Goal: Task Accomplishment & Management: Use online tool/utility

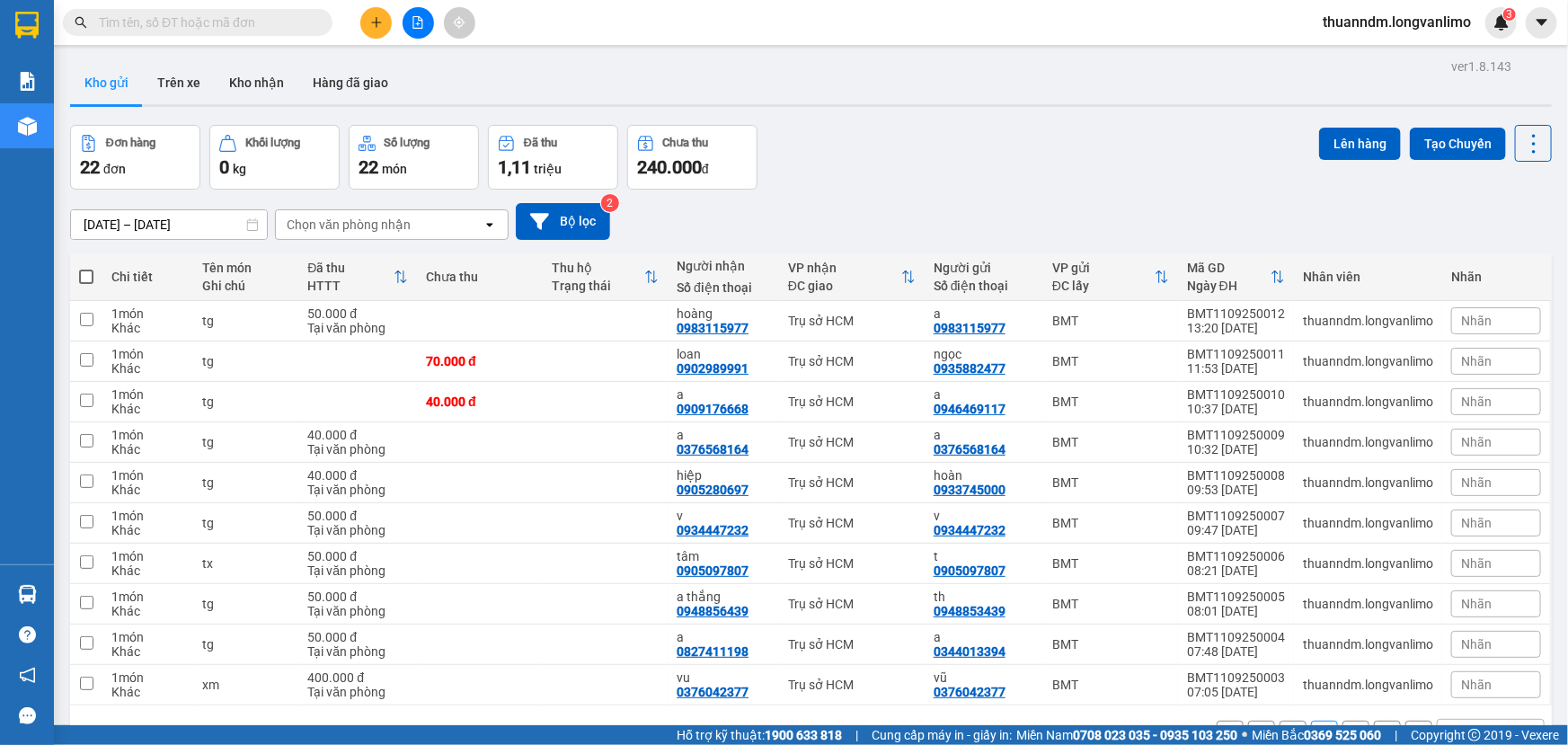
click at [888, 148] on div "Đơn hàng 22 đơn Khối lượng 0 kg Số lượng 22 món Đã thu 1,11 triệu Chưa thu 240.…" at bounding box center [810, 157] width 1482 height 64
click at [410, 19] on button at bounding box center [418, 23] width 32 height 32
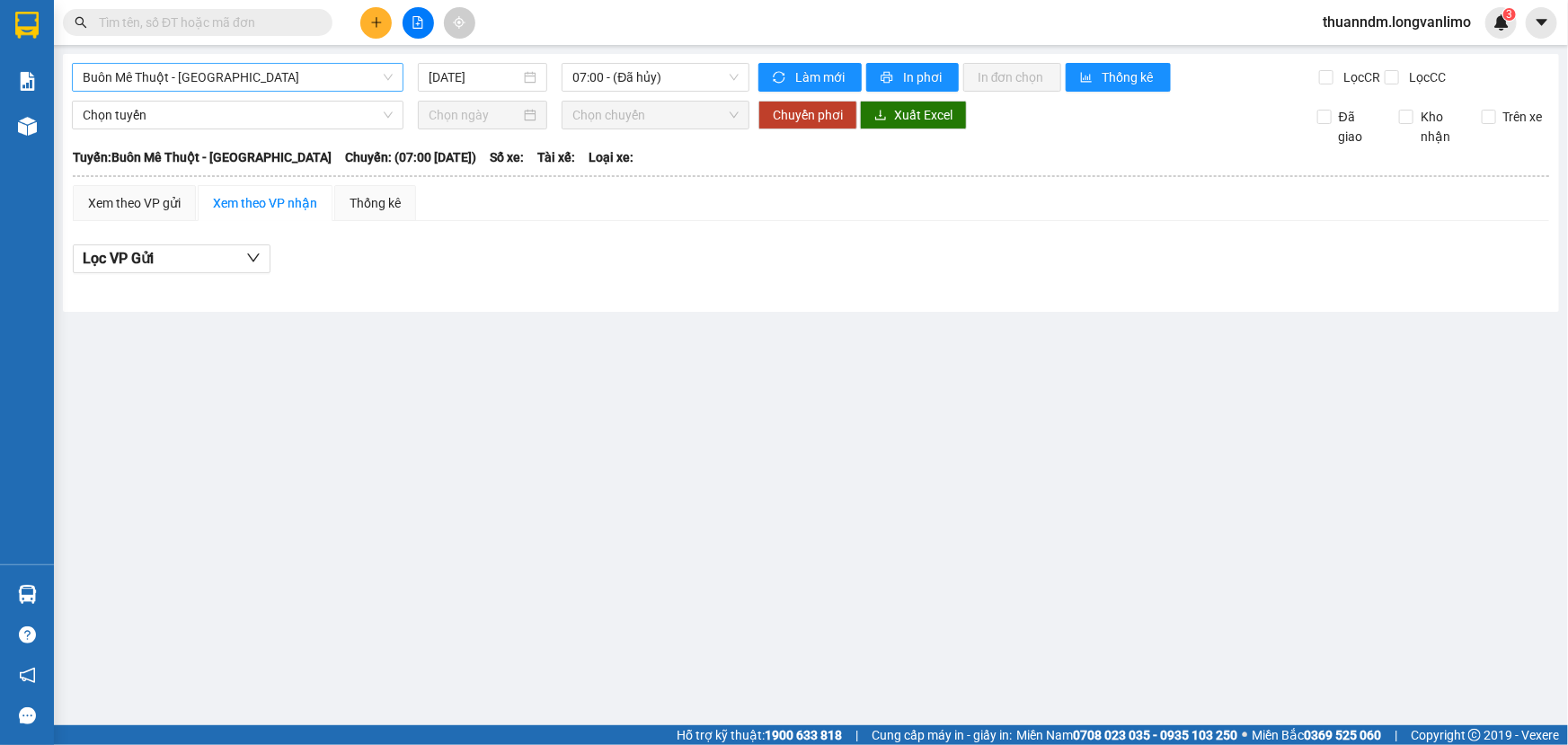
click at [385, 80] on span "Buôn Mê Thuột - [GEOGRAPHIC_DATA]" at bounding box center [237, 77] width 310 height 27
click at [276, 64] on span "Buôn Mê Thuột - [GEOGRAPHIC_DATA]" at bounding box center [237, 77] width 310 height 27
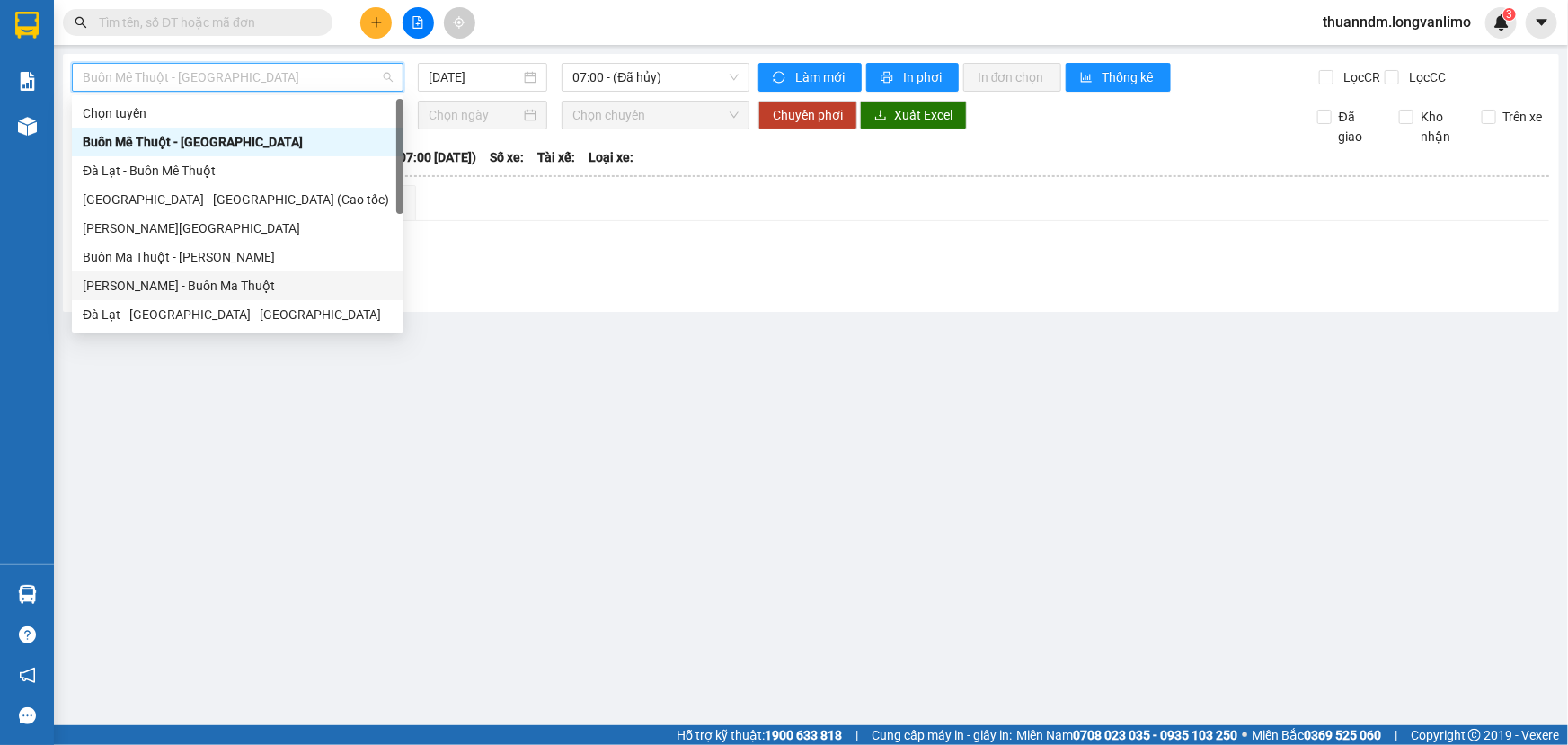
click at [241, 287] on div "[PERSON_NAME] - Buôn Ma Thuột" at bounding box center [237, 285] width 310 height 20
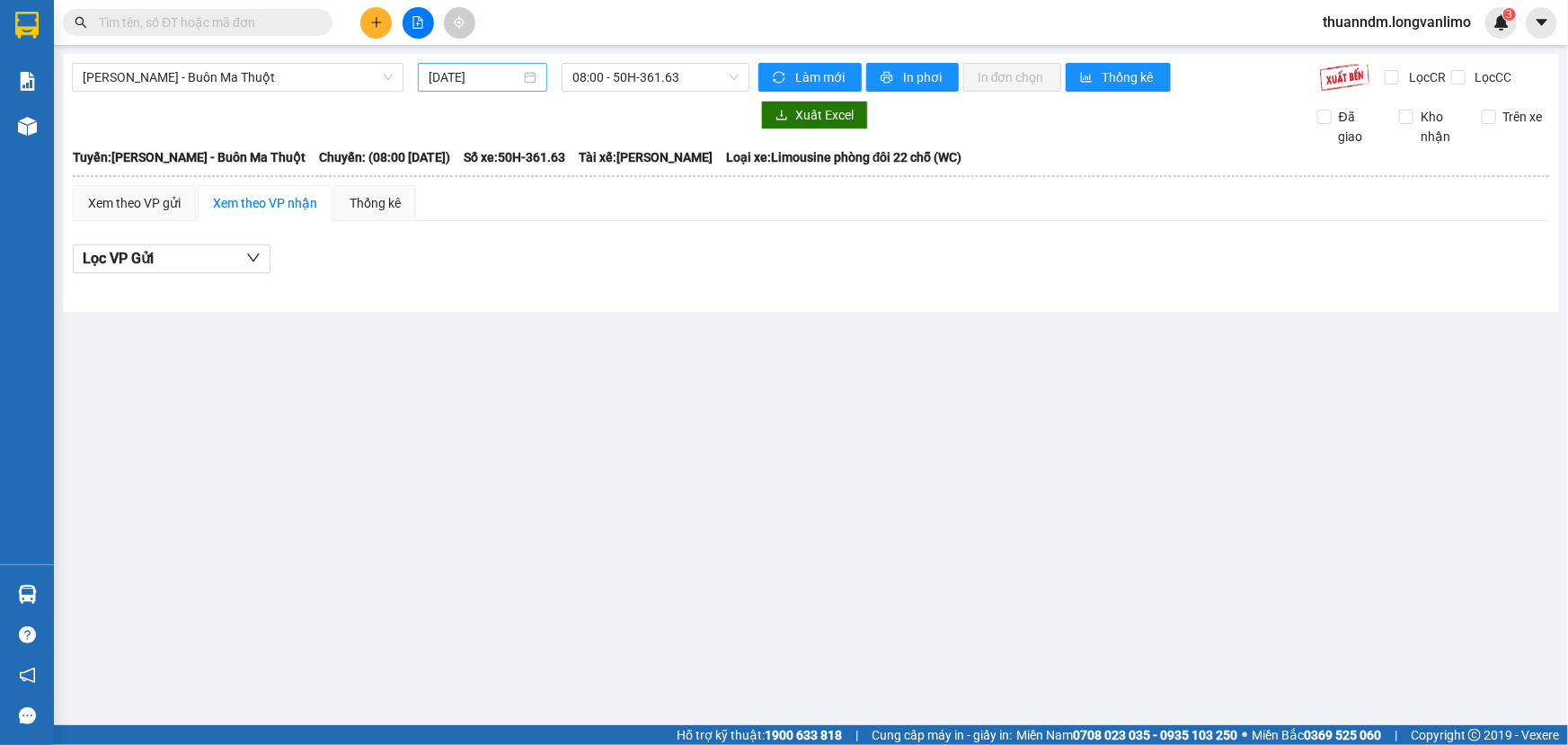
click at [533, 73] on div "[DATE]" at bounding box center [482, 77] width 108 height 20
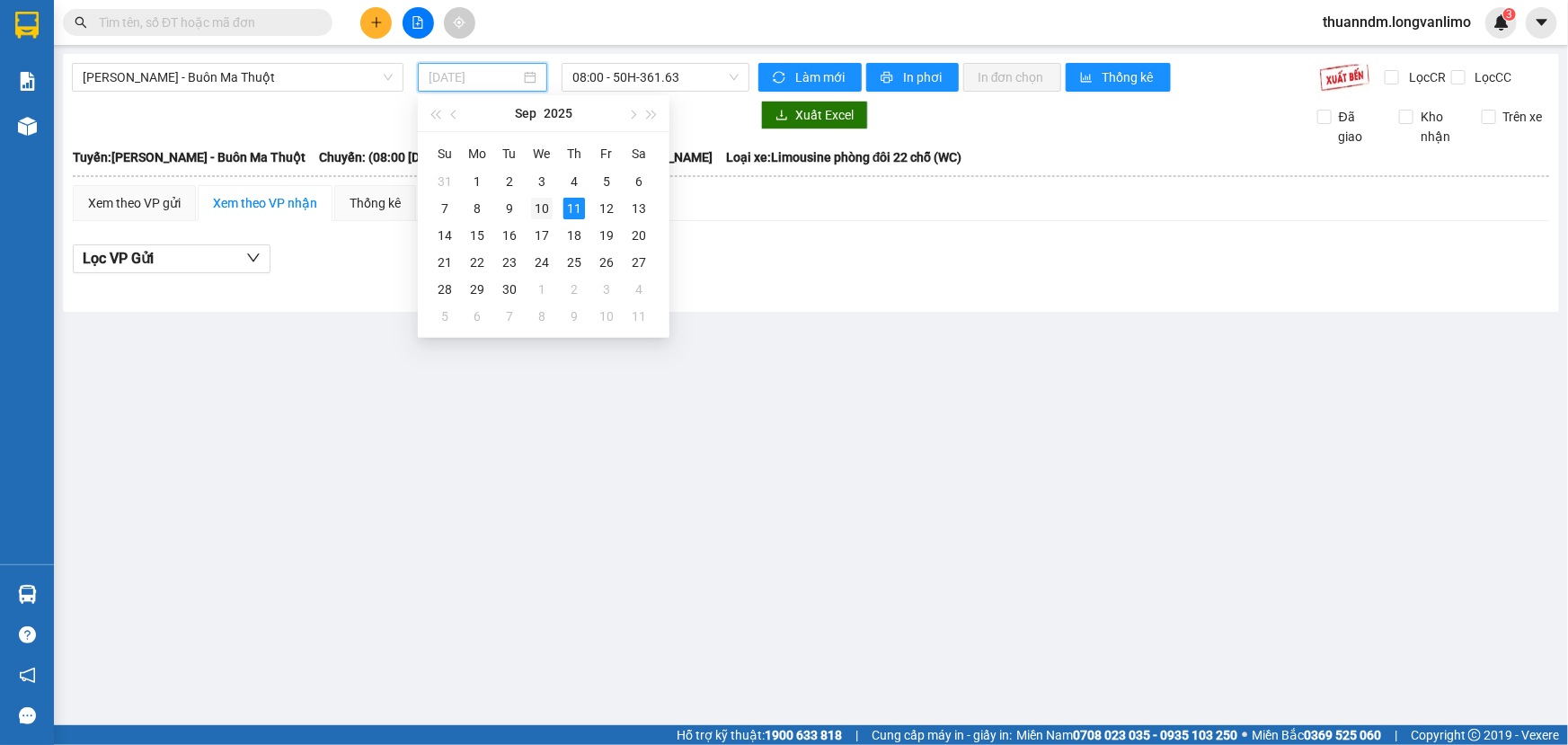
click at [547, 213] on div "10" at bounding box center [542, 208] width 22 height 22
type input "[DATE]"
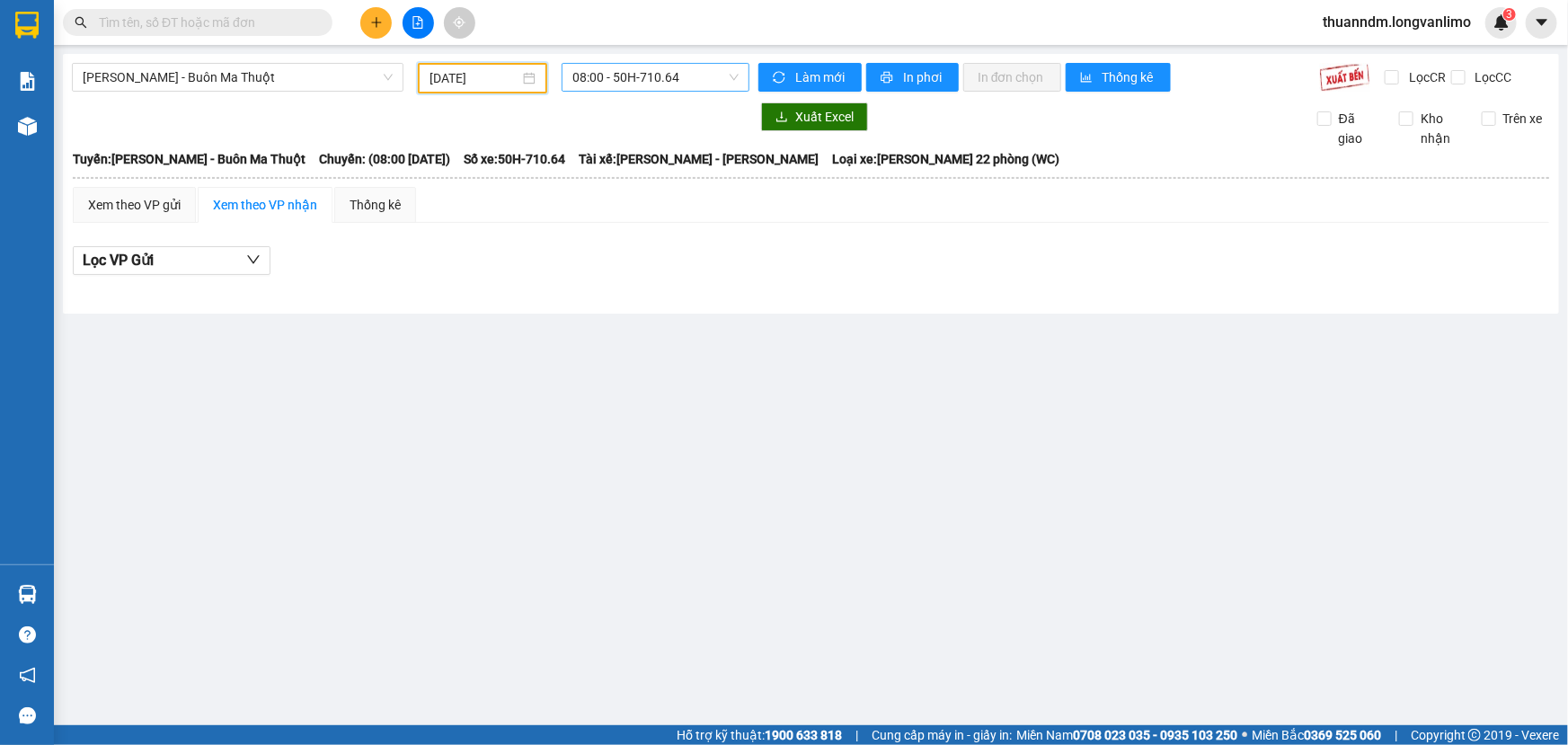
click at [735, 78] on span "08:00 - 50H-710.64" at bounding box center [654, 77] width 166 height 27
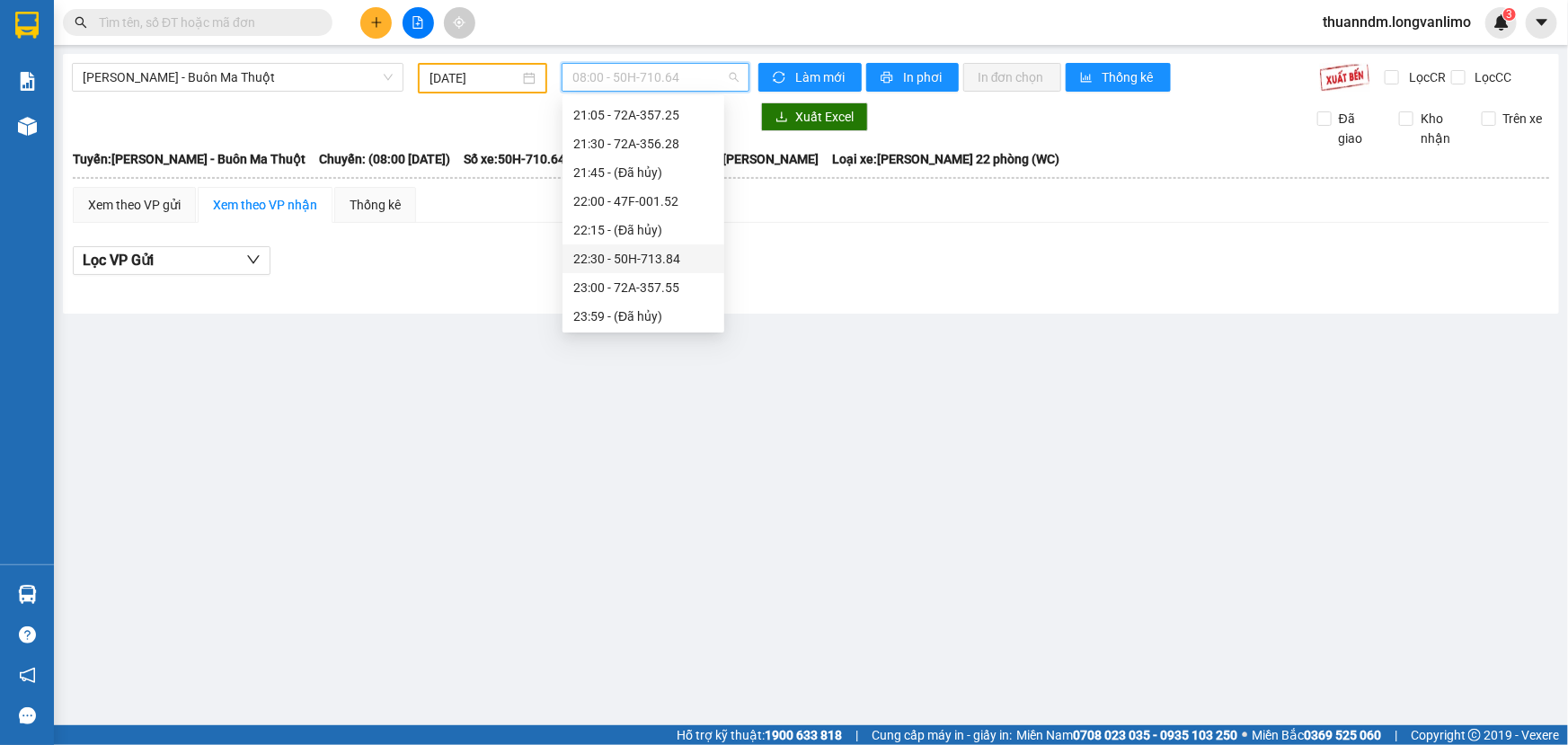
scroll to position [171, 0]
click at [652, 285] on div "23:00 - 72A-357.55" at bounding box center [643, 286] width 140 height 20
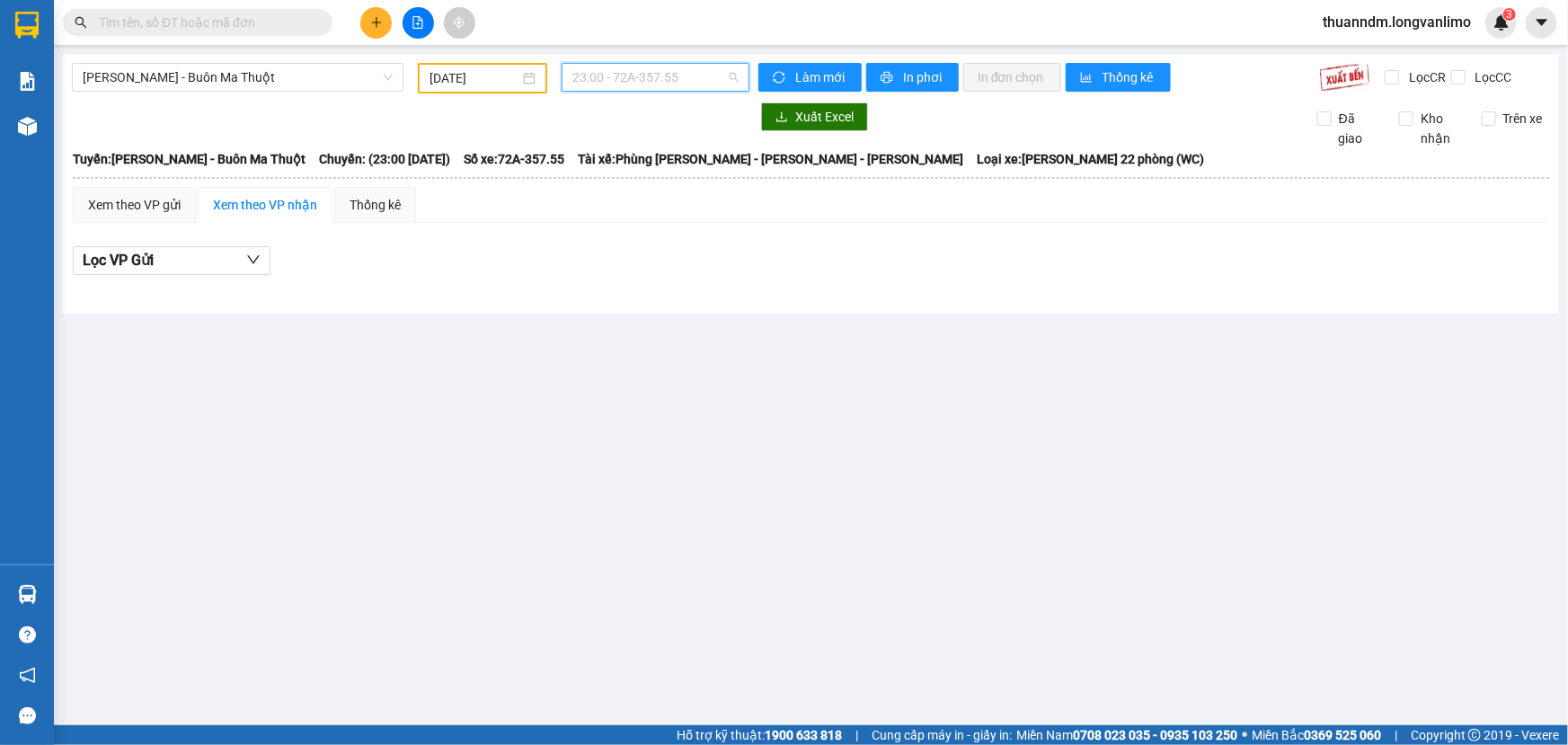
click at [737, 74] on span "23:00 - 72A-357.55" at bounding box center [654, 77] width 166 height 27
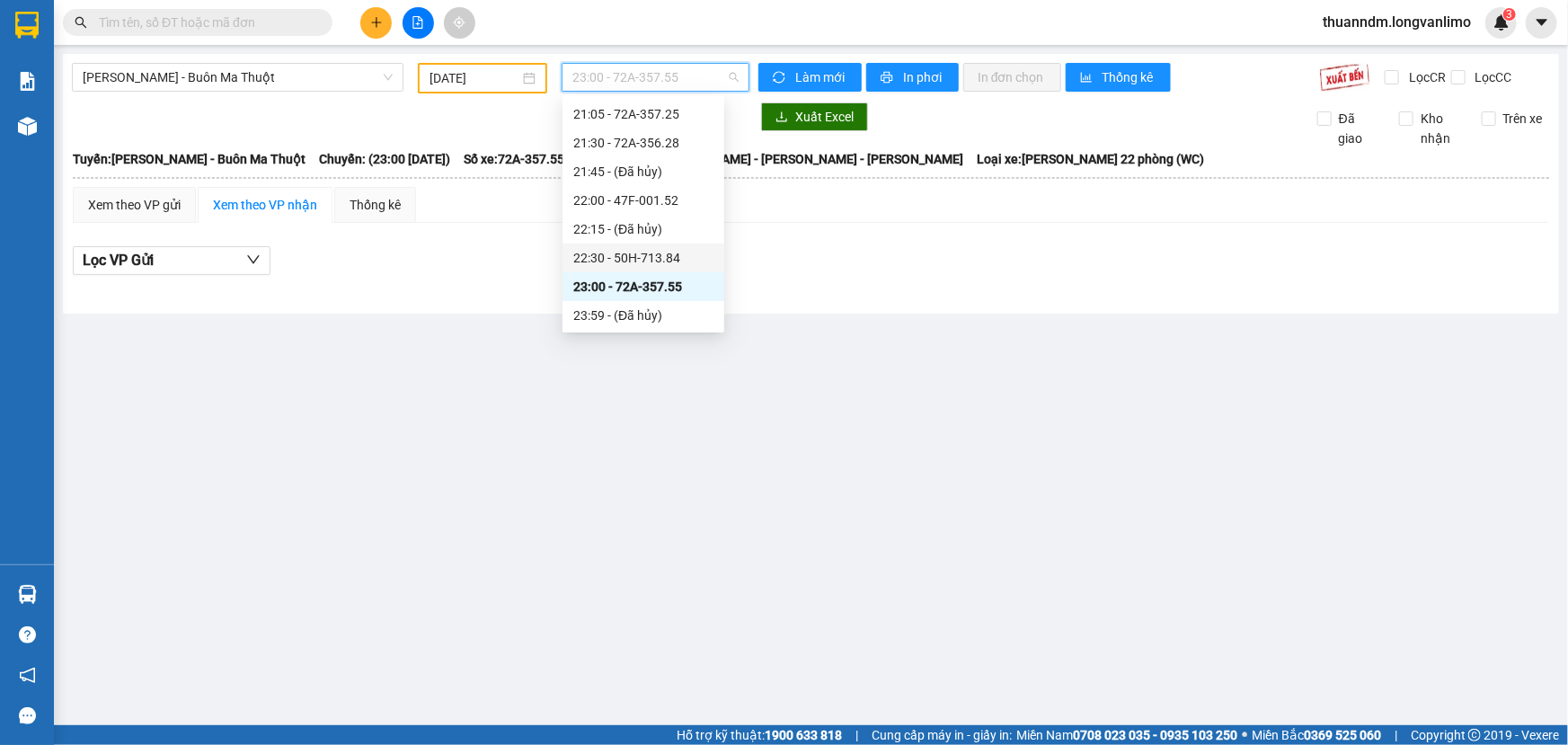
click at [653, 256] on div "22:30 - 50H-713.84" at bounding box center [643, 258] width 140 height 20
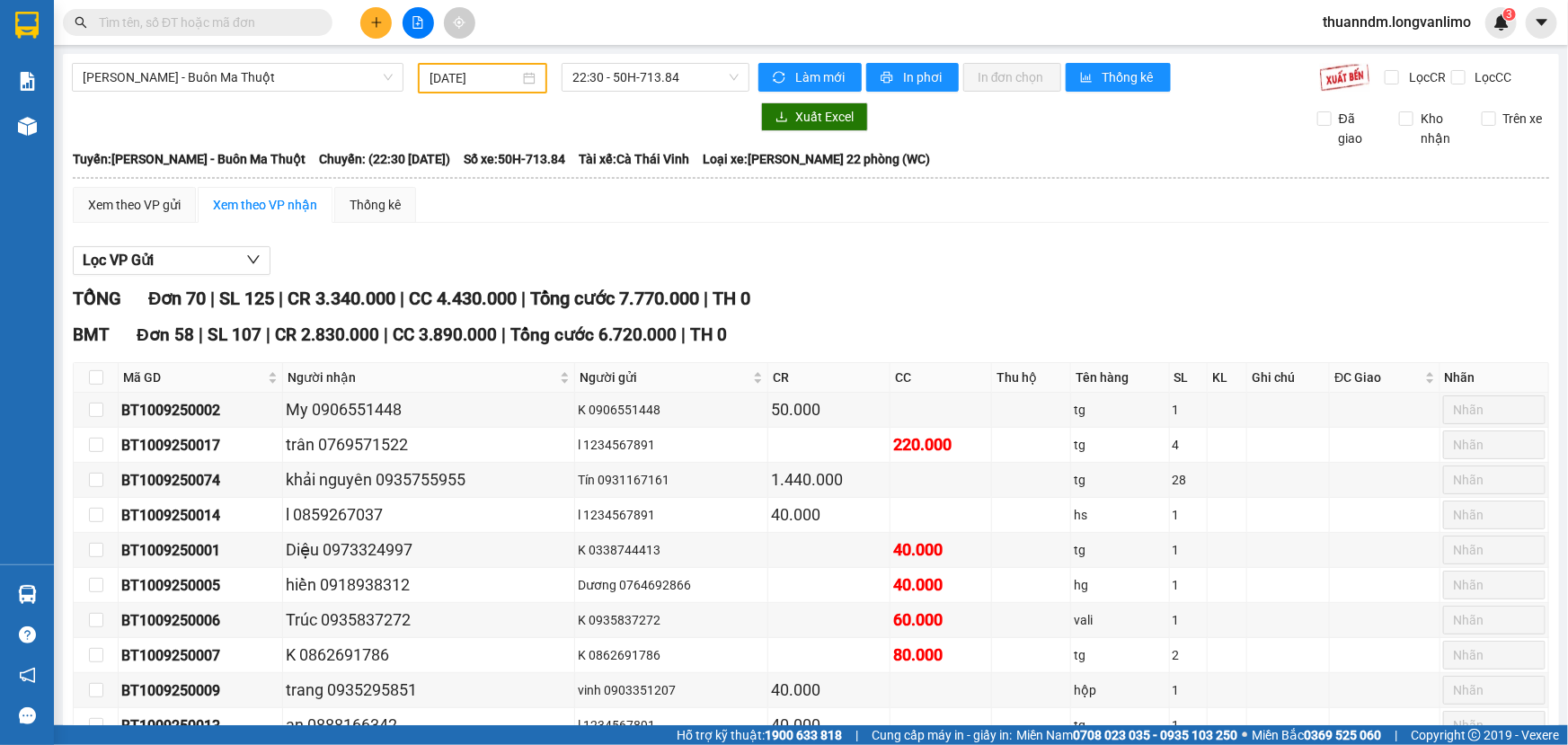
click at [1139, 210] on div "Xem theo VP gửi Xem theo VP nhận Thống kê" at bounding box center [810, 205] width 1476 height 36
click at [1148, 215] on div "Xem theo VP gửi Xem theo VP nhận Thống kê" at bounding box center [810, 205] width 1476 height 36
click at [124, 204] on div "Xem theo VP gửi" at bounding box center [134, 205] width 92 height 20
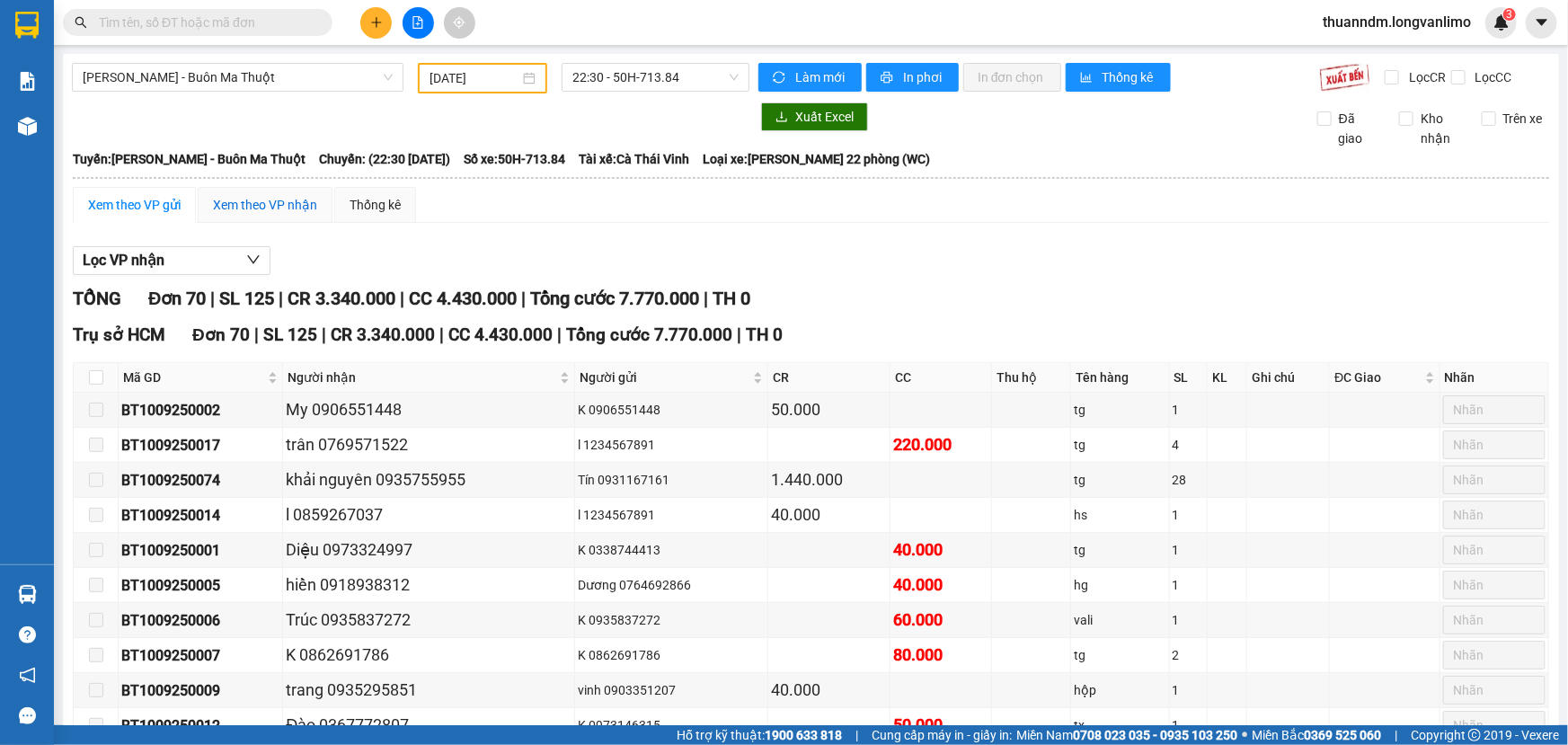
click at [266, 201] on div "Xem theo VP nhận" at bounding box center [265, 205] width 104 height 20
